Goal: Task Accomplishment & Management: Complete application form

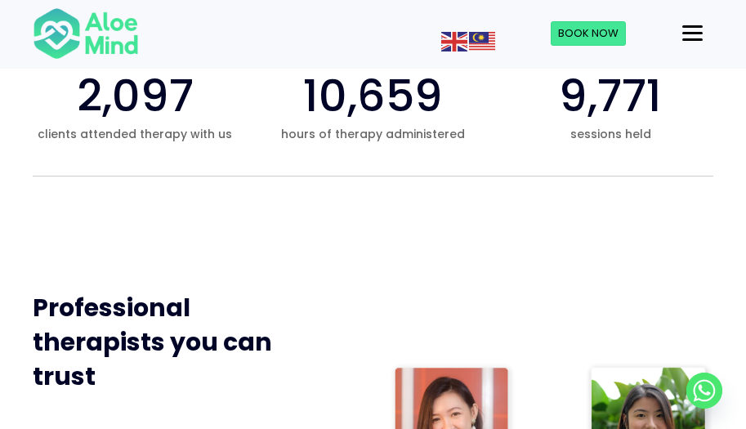
scroll to position [735, 0]
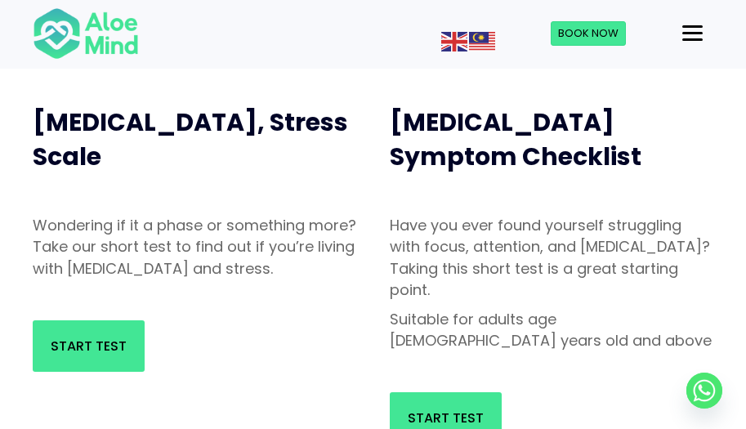
scroll to position [163, 0]
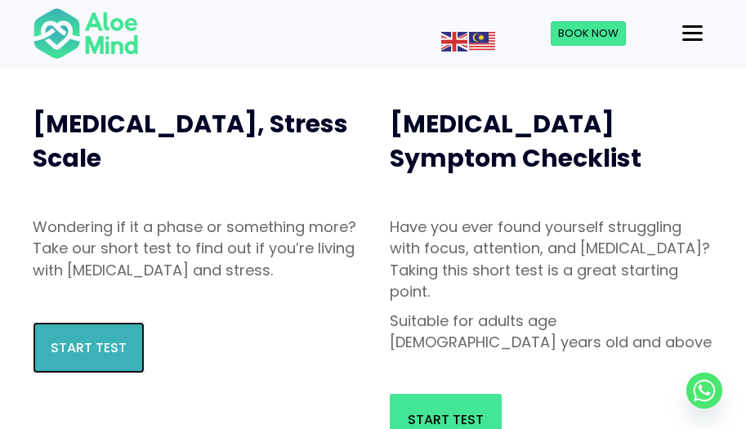
click at [87, 347] on span "Start Test" at bounding box center [89, 347] width 76 height 19
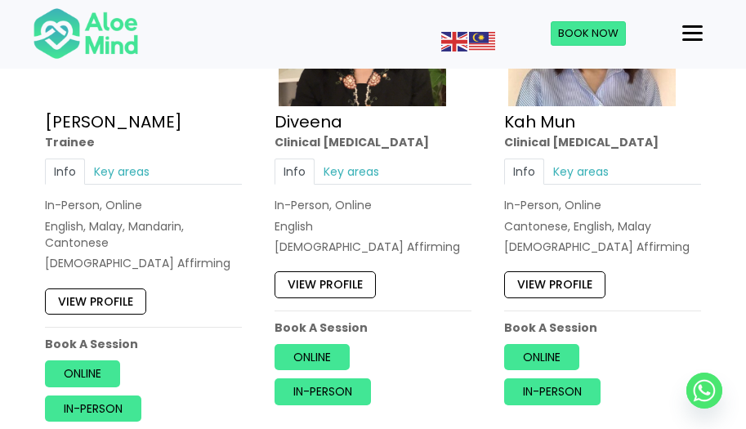
scroll to position [997, 0]
